Goal: Task Accomplishment & Management: Manage account settings

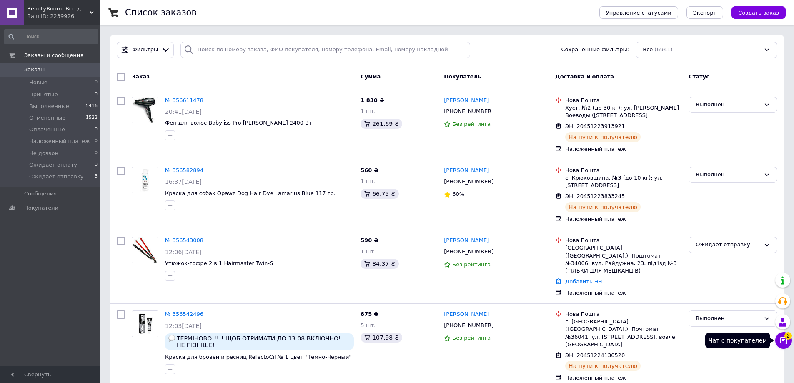
click at [783, 340] on icon at bounding box center [783, 340] width 7 height 7
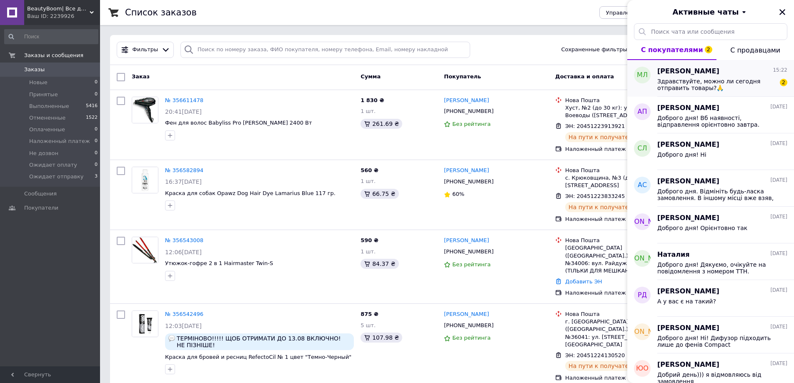
click at [698, 88] on span "Здравствуйте, можно ли сегодня отправить товары?🙏" at bounding box center [716, 84] width 118 height 13
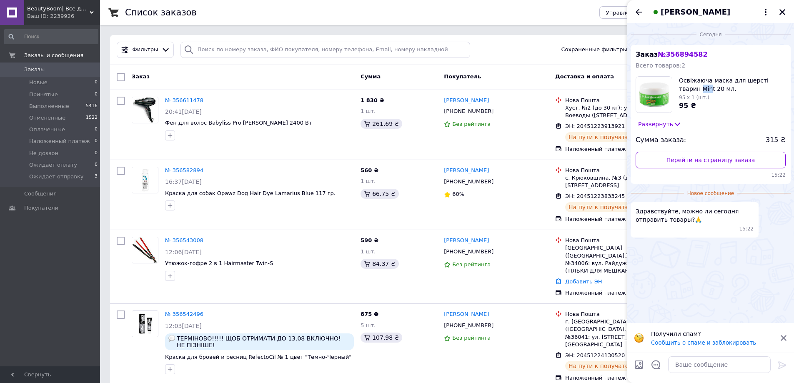
drag, startPoint x: 690, startPoint y: 88, endPoint x: 679, endPoint y: 86, distance: 10.6
click at [679, 86] on span "Освіжаюча маска для шерсті тварин Mint 20 мл." at bounding box center [732, 84] width 107 height 17
copy span "Min"
click at [690, 365] on textarea at bounding box center [719, 364] width 103 height 17
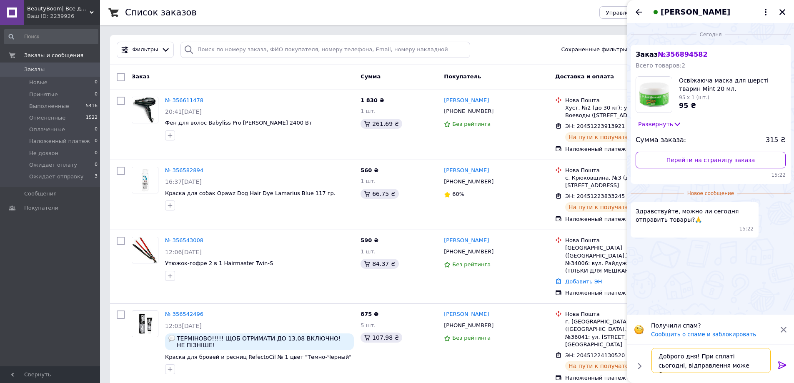
type textarea "Доброго дня! При сплаті сьогодні, відправлення може бути завтра."
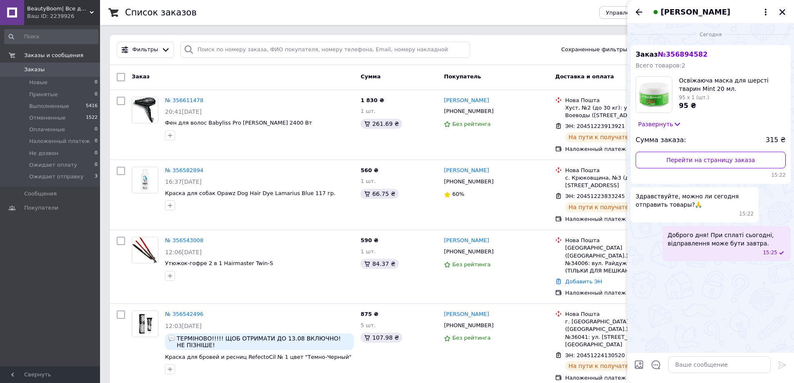
click at [781, 9] on icon "Закрыть" at bounding box center [782, 12] width 8 height 8
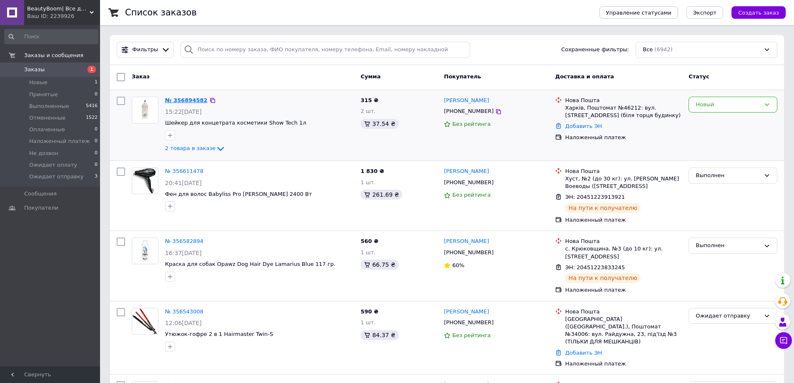
click at [186, 98] on link "№ 356894582" at bounding box center [186, 100] width 43 height 6
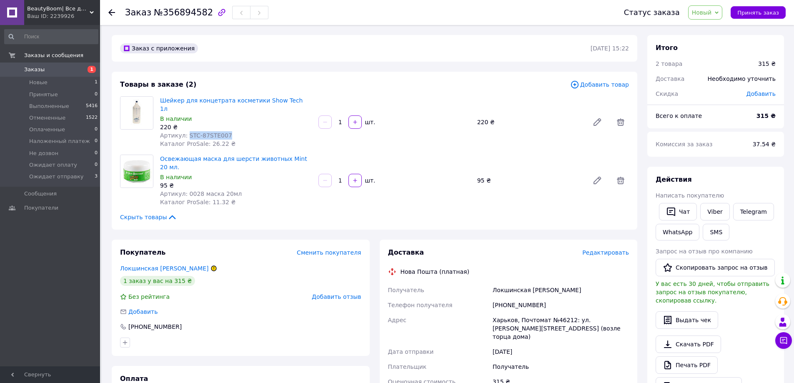
drag, startPoint x: 185, startPoint y: 126, endPoint x: 223, endPoint y: 126, distance: 37.9
click at [223, 131] on div "Артикул: STC-87STE007" at bounding box center [236, 135] width 152 height 8
copy span "STC-87STE007"
drag, startPoint x: 186, startPoint y: 175, endPoint x: 230, endPoint y: 177, distance: 44.2
click at [230, 190] on div "Артикул: 0028 маска 20мл" at bounding box center [236, 194] width 152 height 8
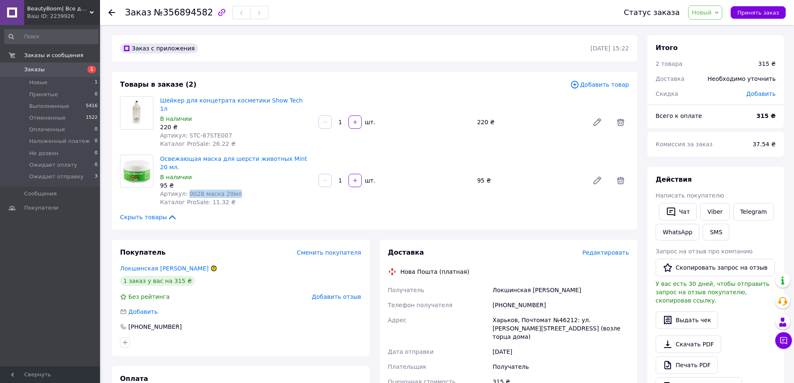
copy span "0028 маска 20мл"
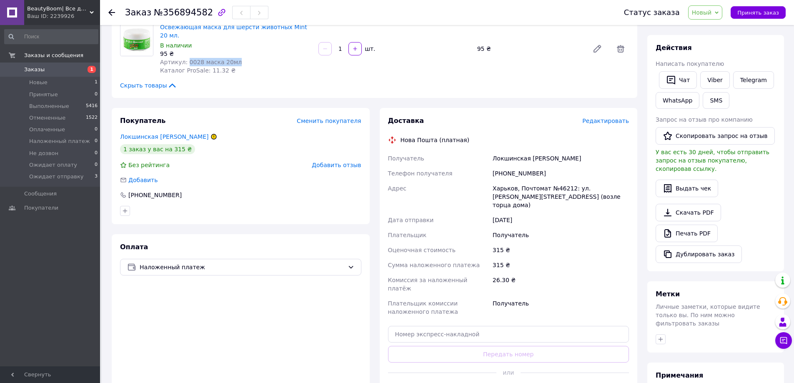
scroll to position [139, 0]
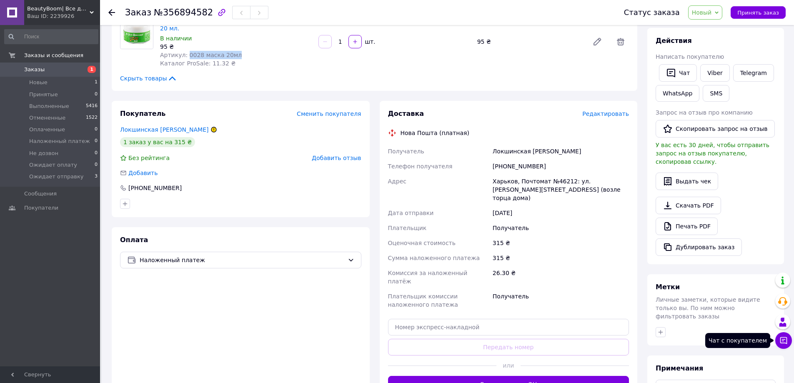
click at [785, 343] on icon at bounding box center [783, 340] width 7 height 7
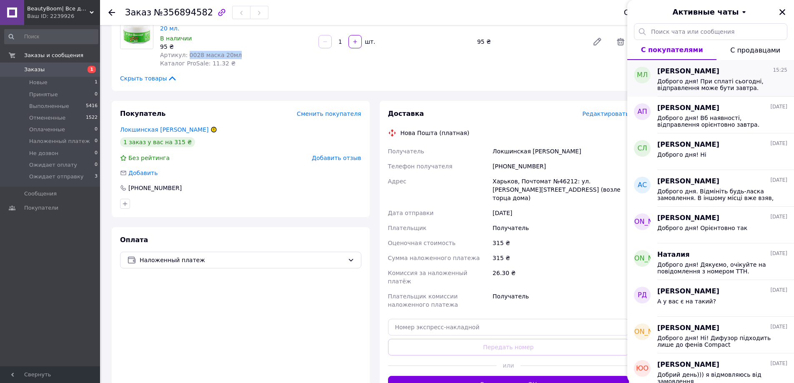
click at [709, 80] on span "Доброго дня! При сплаті сьогодні, відправлення може бути завтра." at bounding box center [716, 84] width 118 height 13
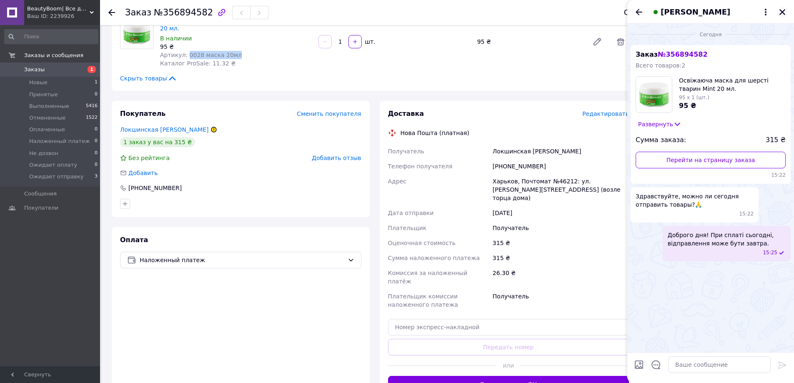
click at [782, 13] on icon "Закрыть" at bounding box center [782, 12] width 6 height 6
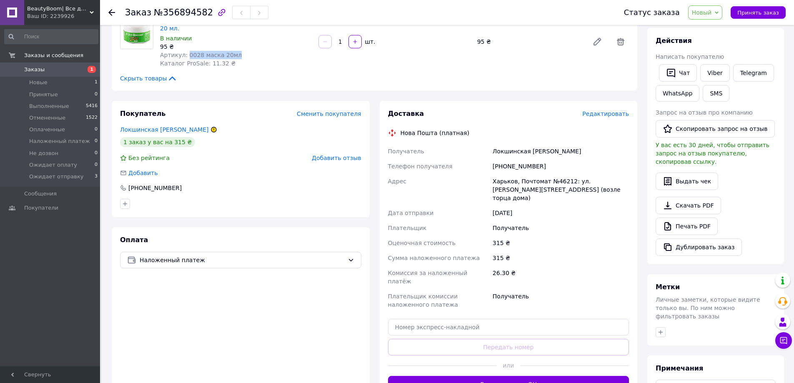
click at [702, 15] on span "Новый" at bounding box center [702, 12] width 20 height 7
click at [710, 28] on li "Принят" at bounding box center [722, 29] width 69 height 13
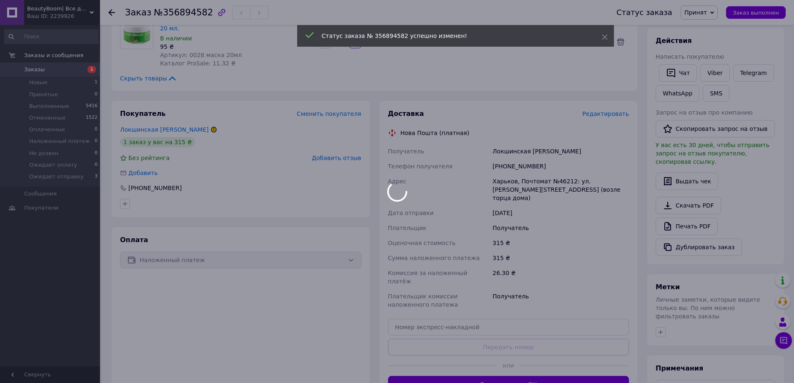
click at [713, 14] on div at bounding box center [397, 191] width 794 height 383
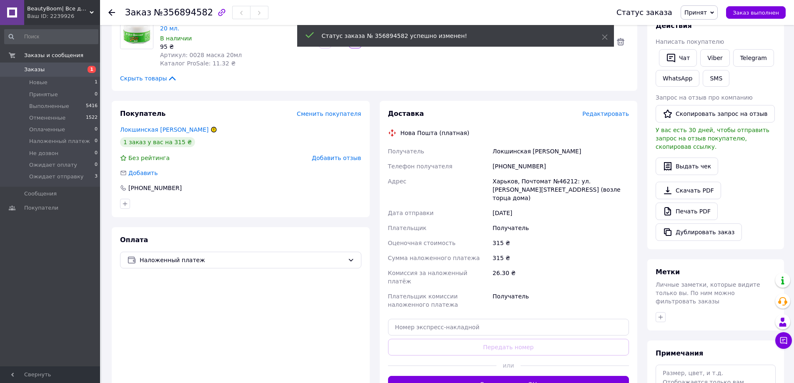
click at [707, 14] on span "Принят" at bounding box center [695, 12] width 23 height 7
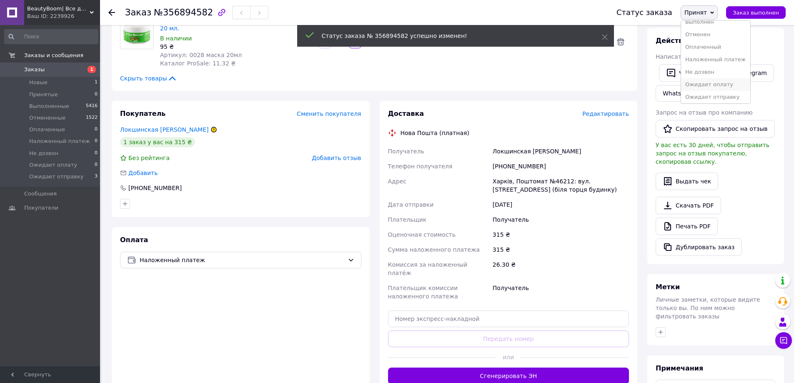
scroll to position [9, 0]
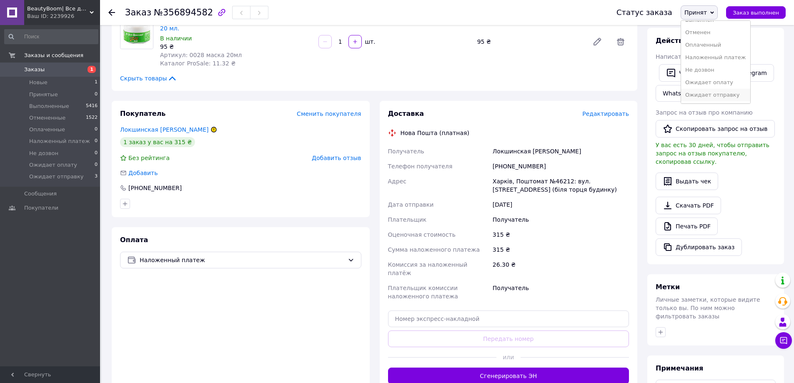
click at [716, 96] on li "Ожидает отправку" at bounding box center [715, 95] width 69 height 13
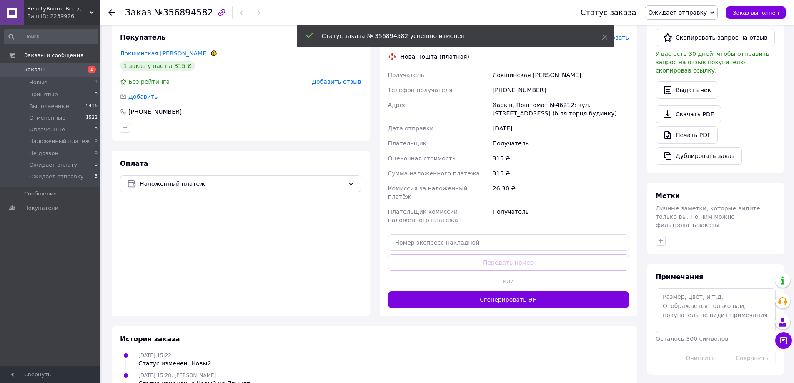
scroll to position [0, 0]
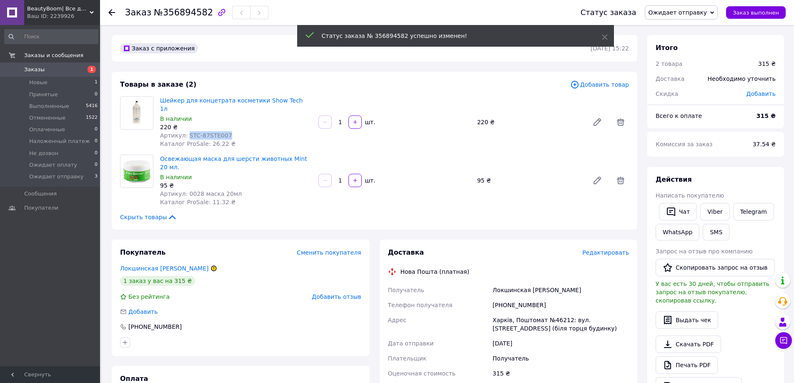
drag, startPoint x: 185, startPoint y: 127, endPoint x: 229, endPoint y: 127, distance: 43.8
click at [229, 131] on div "Артикул: STC-87STE007" at bounding box center [236, 135] width 152 height 8
copy span "STC-87STE007"
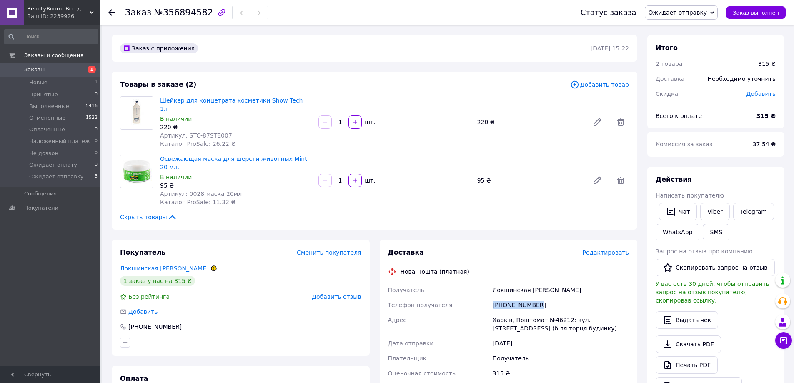
drag, startPoint x: 537, startPoint y: 288, endPoint x: 476, endPoint y: 285, distance: 60.9
click at [476, 285] on div "Получатель Локшинская [PERSON_NAME] Телефон получателя [PHONE_NUMBER] [PERSON_N…" at bounding box center [508, 363] width 245 height 160
copy div "Телефон получателя [PHONE_NUMBER]"
drag, startPoint x: 184, startPoint y: 176, endPoint x: 215, endPoint y: 176, distance: 30.4
click at [215, 190] on span "Артикул: 0028 маска 20мл" at bounding box center [201, 193] width 82 height 7
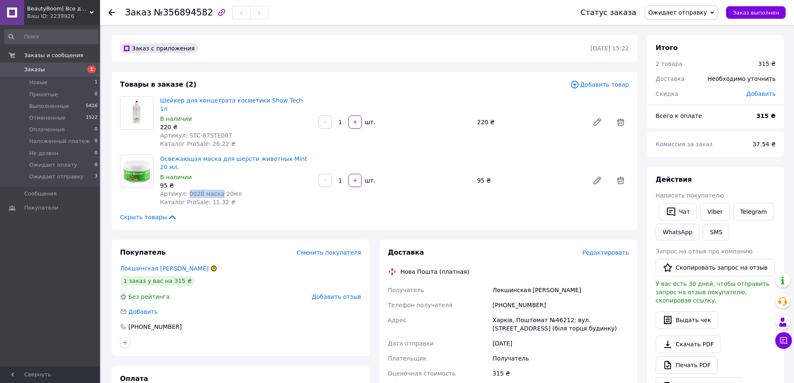
copy span "0028 маска"
click at [69, 67] on span "Заказы" at bounding box center [50, 70] width 53 height 8
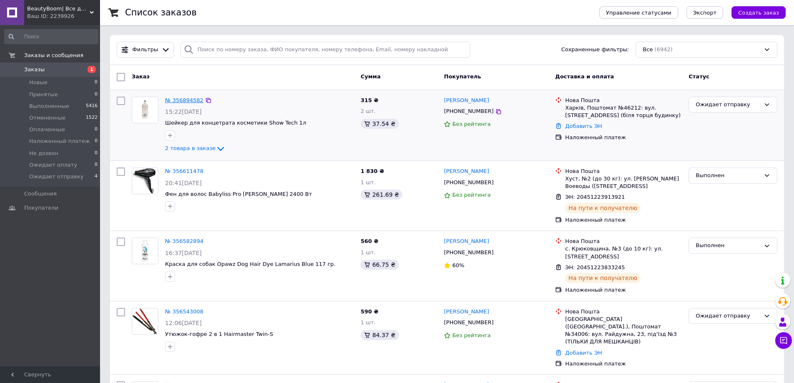
click at [173, 102] on link "№ 356894582" at bounding box center [184, 100] width 38 height 6
